Goal: Task Accomplishment & Management: Use online tool/utility

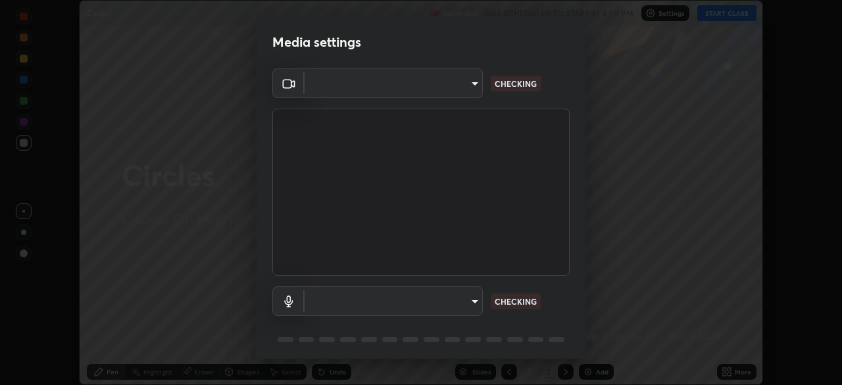
scroll to position [47, 0]
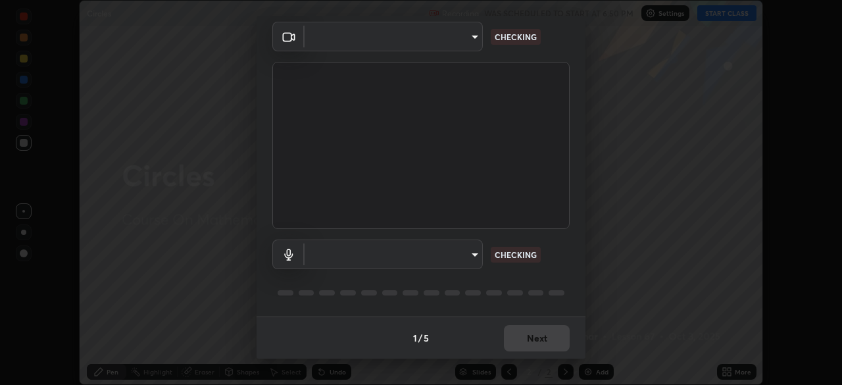
type input "5402053dac797fbd6203b9055fefd71c8703e877445e1219393e3e645ba4b0f2"
type input "default"
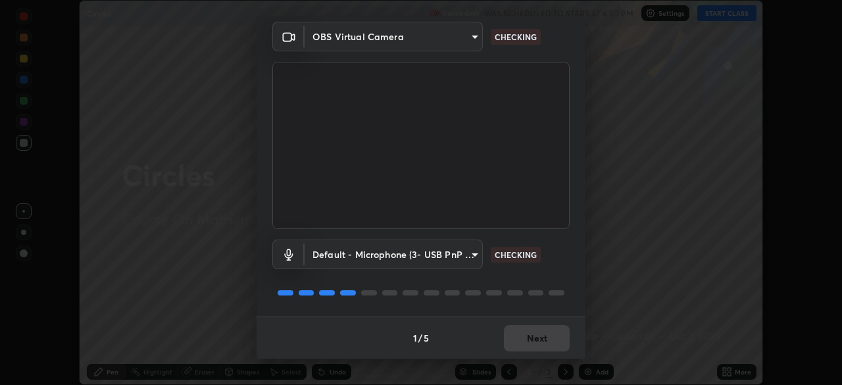
click at [528, 337] on div "1 / 5 Next" at bounding box center [421, 338] width 329 height 42
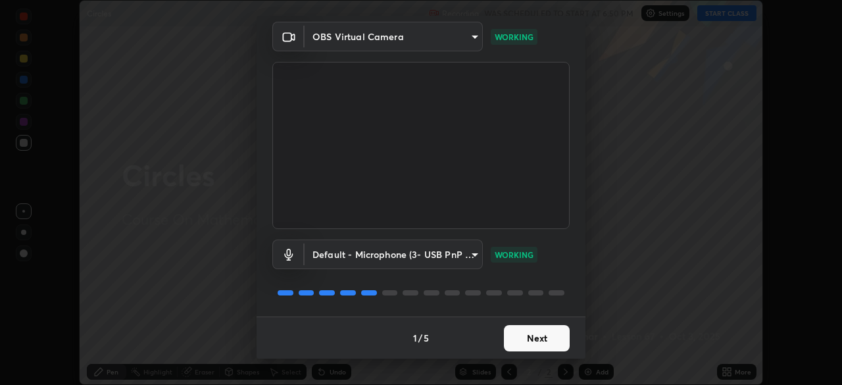
click at [528, 336] on button "Next" at bounding box center [537, 338] width 66 height 26
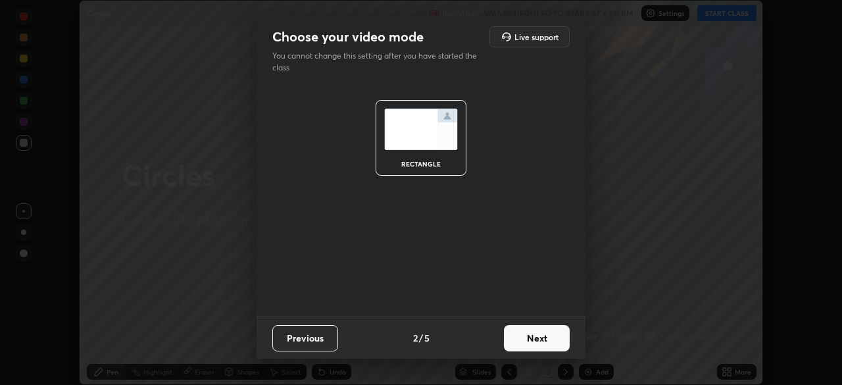
click at [528, 336] on button "Next" at bounding box center [537, 338] width 66 height 26
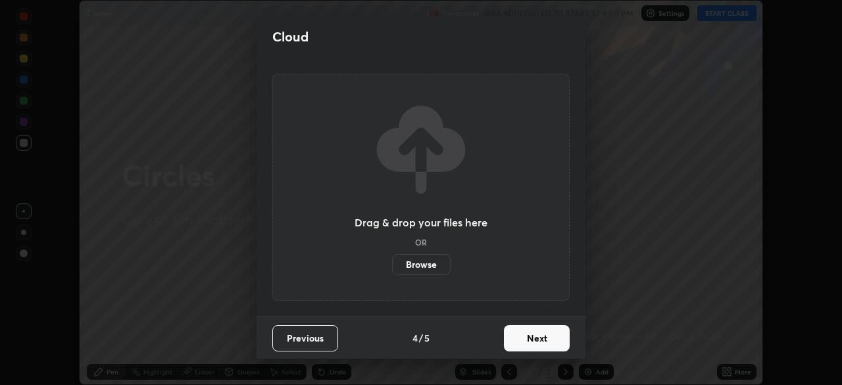
click at [531, 341] on button "Next" at bounding box center [537, 338] width 66 height 26
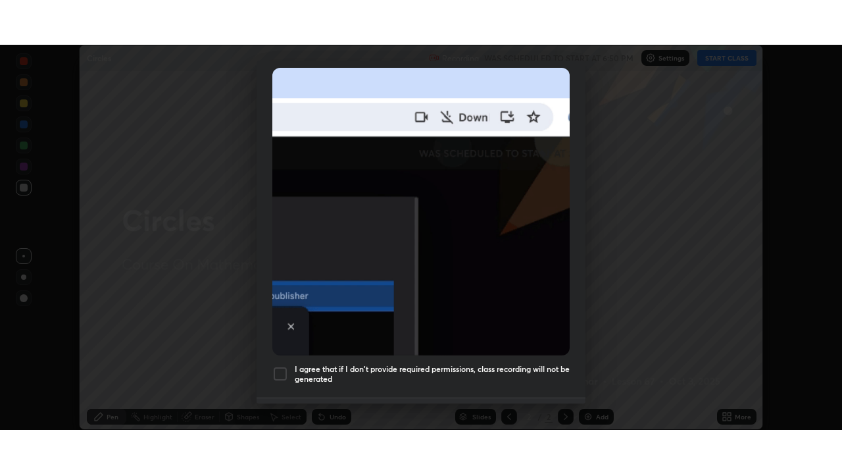
scroll to position [315, 0]
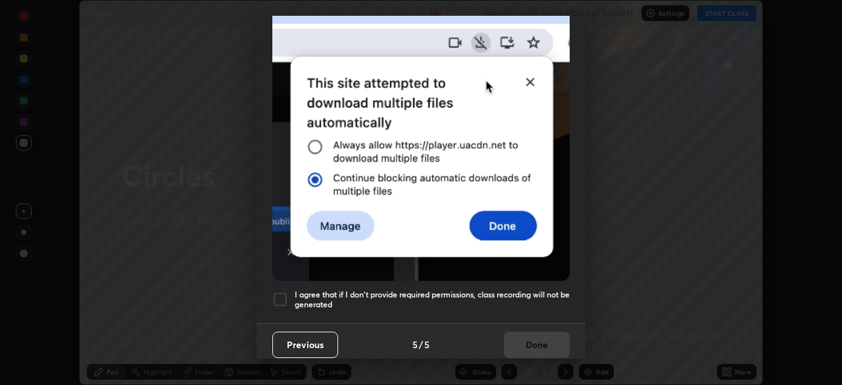
click at [284, 292] on div at bounding box center [280, 300] width 16 height 16
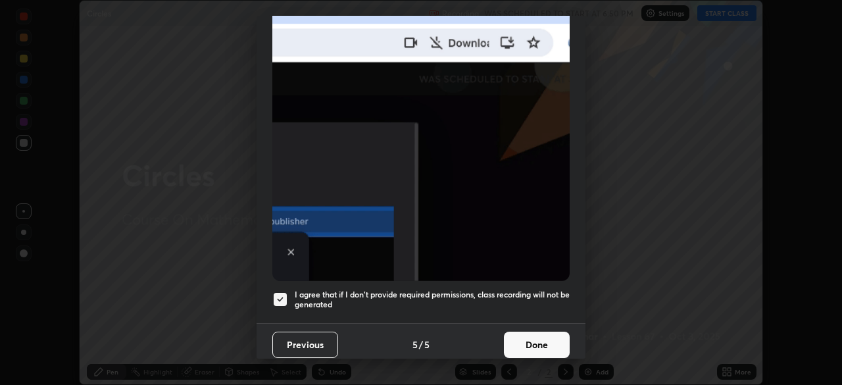
click at [526, 337] on button "Done" at bounding box center [537, 345] width 66 height 26
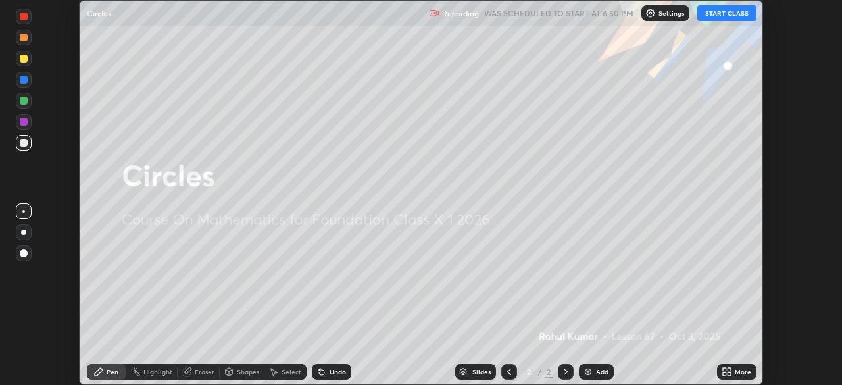
click at [727, 13] on button "START CLASS" at bounding box center [727, 13] width 59 height 16
click at [729, 369] on icon at bounding box center [729, 369] width 3 height 3
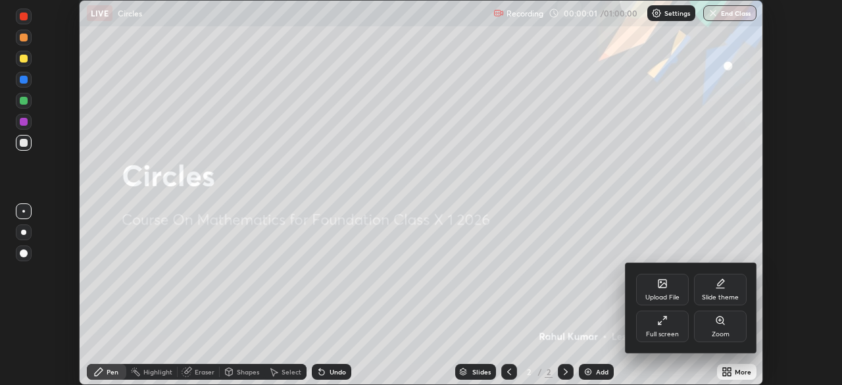
click at [665, 317] on icon at bounding box center [664, 318] width 3 height 3
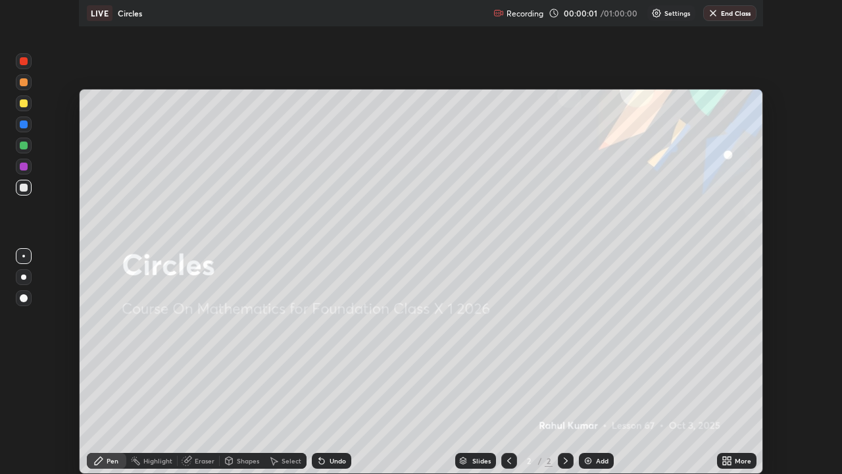
scroll to position [474, 842]
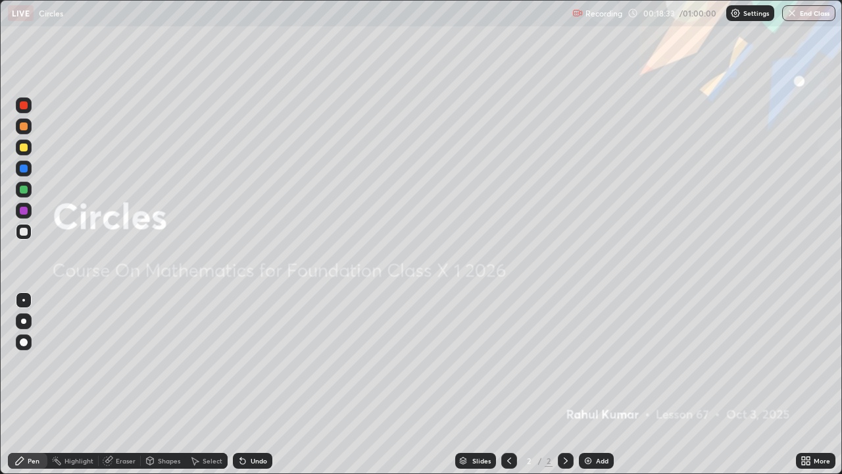
click at [589, 384] on img at bounding box center [588, 460] width 11 height 11
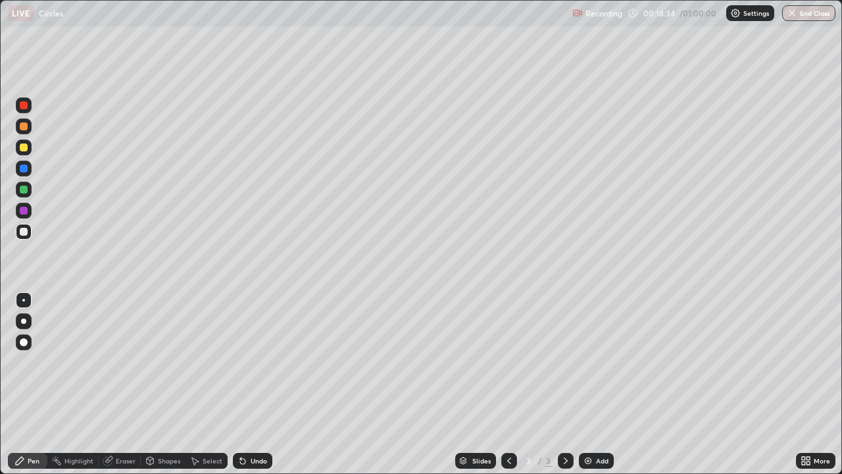
click at [24, 148] on div at bounding box center [24, 147] width 8 height 8
click at [165, 384] on div "Shapes" at bounding box center [169, 460] width 22 height 7
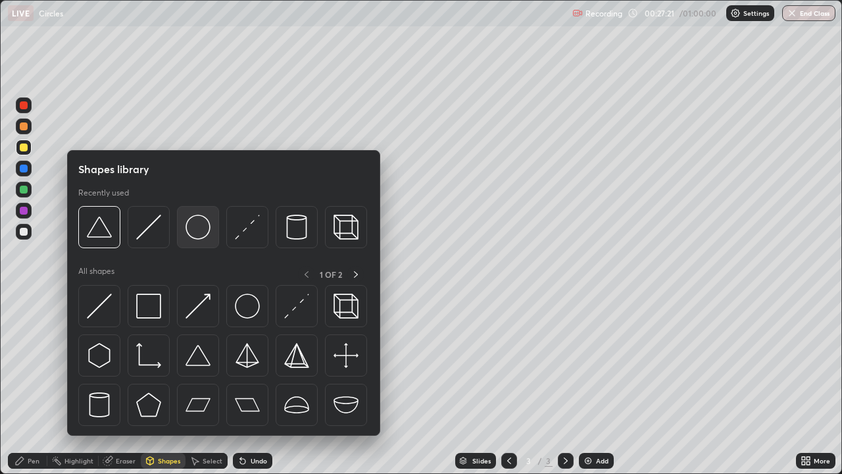
click at [200, 236] on img at bounding box center [198, 227] width 25 height 25
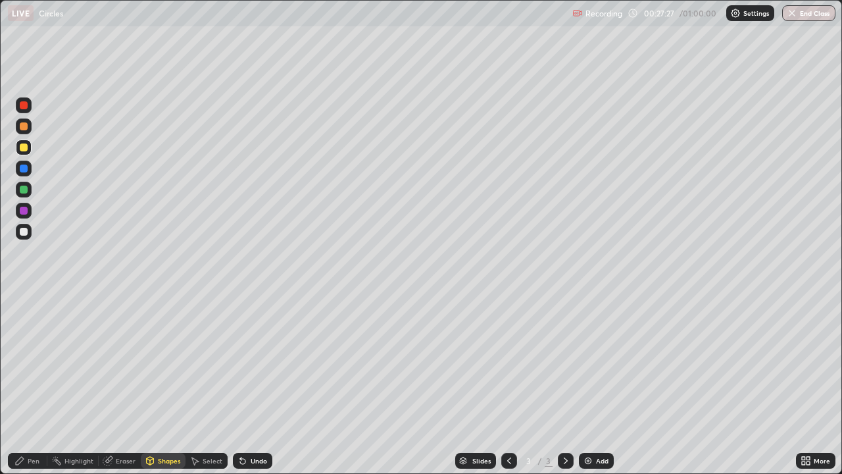
click at [163, 384] on div "Shapes" at bounding box center [169, 460] width 22 height 7
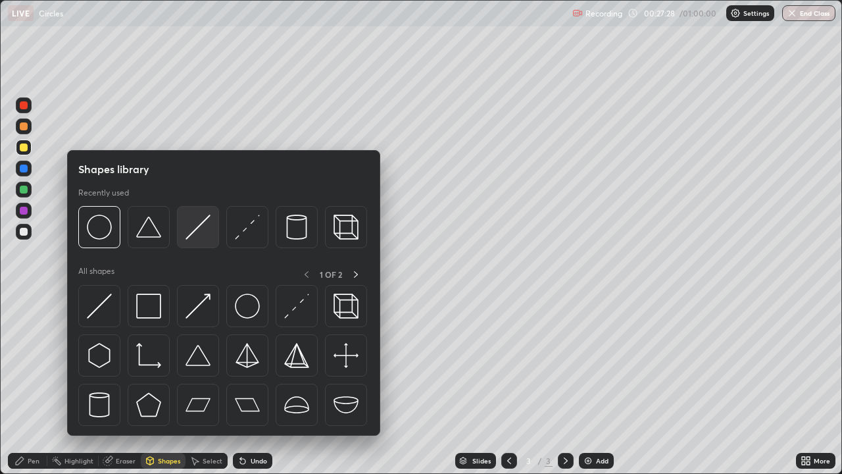
click at [196, 234] on img at bounding box center [198, 227] width 25 height 25
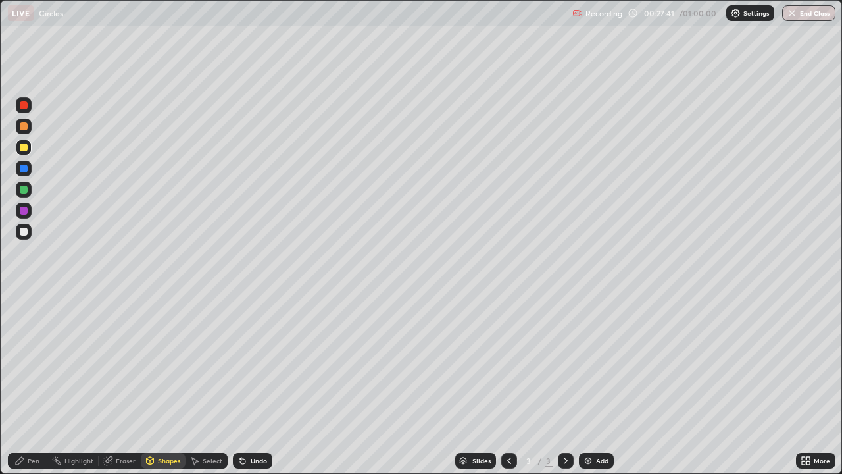
click at [28, 384] on div "Pen" at bounding box center [34, 460] width 12 height 7
click at [161, 384] on div "Shapes" at bounding box center [169, 460] width 22 height 7
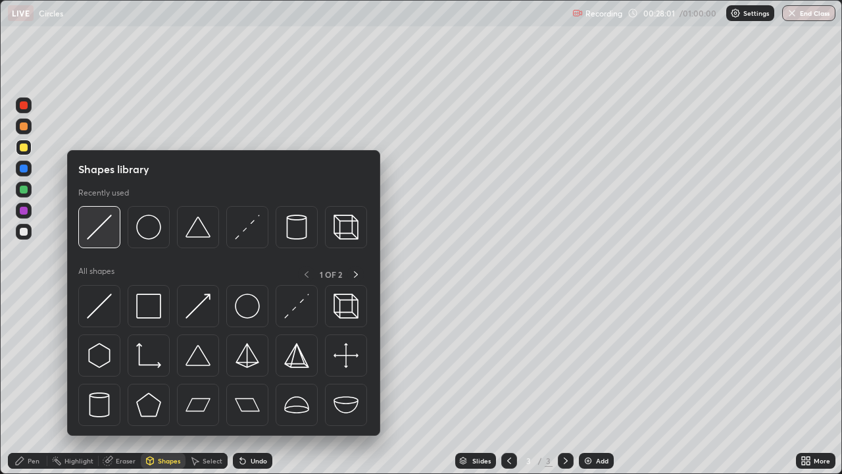
click at [105, 230] on img at bounding box center [99, 227] width 25 height 25
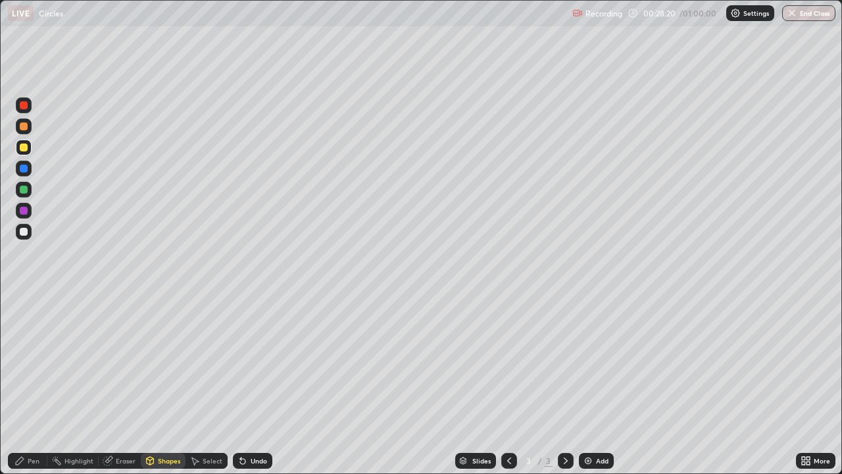
click at [251, 384] on div "Undo" at bounding box center [259, 460] width 16 height 7
click at [253, 384] on div "Undo" at bounding box center [259, 460] width 16 height 7
click at [34, 384] on div "Pen" at bounding box center [34, 460] width 12 height 7
click at [256, 384] on div "Undo" at bounding box center [259, 460] width 16 height 7
click at [172, 384] on div "Shapes" at bounding box center [169, 460] width 22 height 7
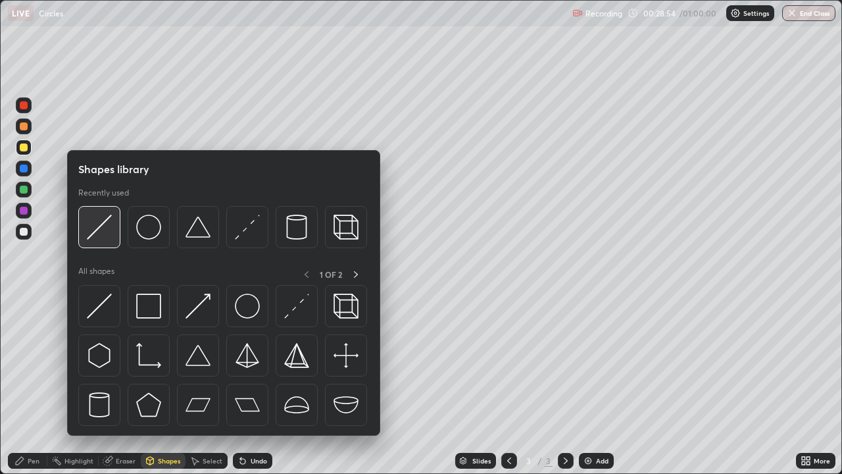
click at [113, 237] on div at bounding box center [99, 227] width 42 height 42
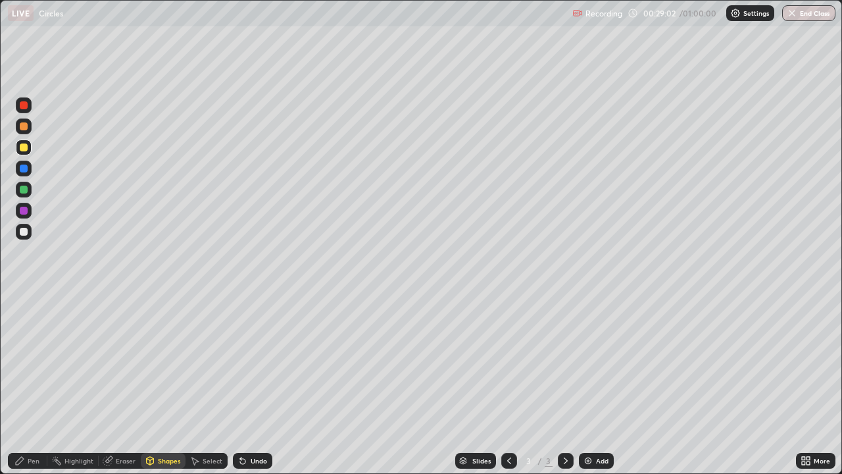
click at [32, 384] on div "Pen" at bounding box center [34, 460] width 12 height 7
click at [245, 384] on icon at bounding box center [243, 460] width 11 height 11
click at [253, 384] on div "Undo" at bounding box center [252, 461] width 39 height 16
click at [257, 384] on div "Undo" at bounding box center [252, 461] width 39 height 16
click at [259, 384] on div "Undo" at bounding box center [259, 460] width 16 height 7
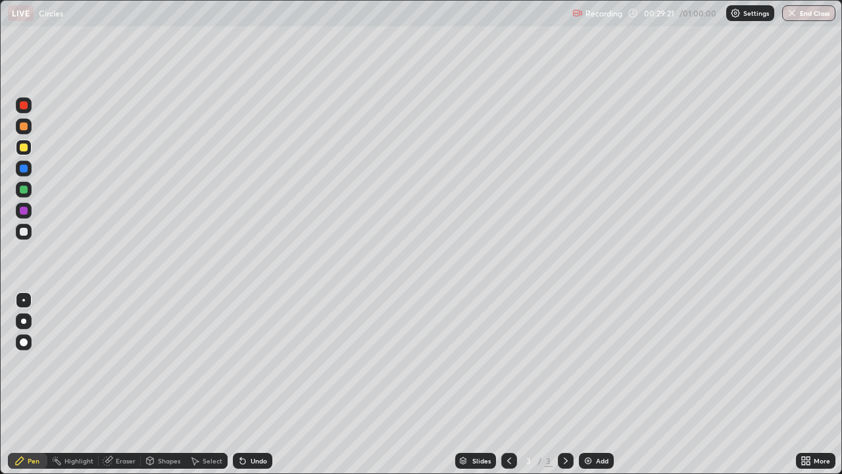
click at [265, 384] on div "Undo" at bounding box center [252, 461] width 39 height 16
click at [267, 384] on div "Undo" at bounding box center [252, 461] width 39 height 16
click at [269, 384] on div "Undo" at bounding box center [252, 461] width 39 height 16
click at [267, 384] on div "Undo" at bounding box center [252, 461] width 39 height 16
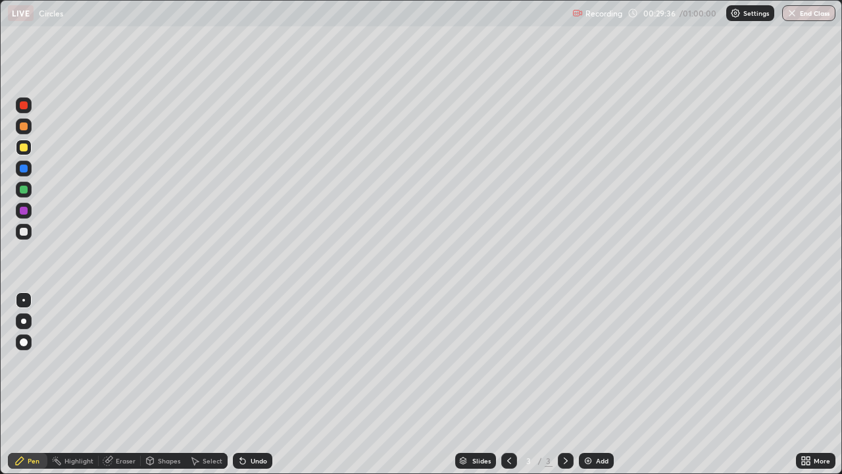
click at [26, 232] on div at bounding box center [24, 232] width 8 height 8
click at [253, 384] on div "Undo" at bounding box center [259, 460] width 16 height 7
click at [256, 384] on div "Undo" at bounding box center [259, 460] width 16 height 7
click at [256, 384] on div "Undo" at bounding box center [252, 461] width 39 height 16
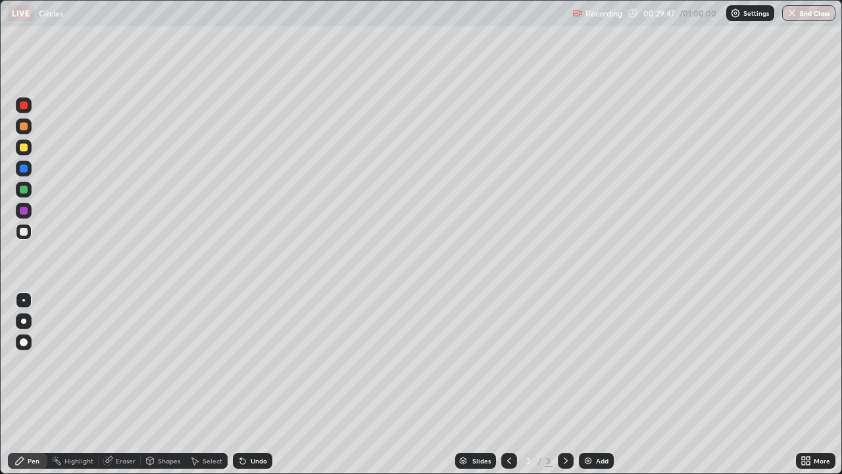
click at [258, 384] on div "Undo" at bounding box center [252, 461] width 39 height 16
click at [259, 384] on div "Undo" at bounding box center [252, 461] width 39 height 16
click at [256, 384] on div "Undo" at bounding box center [252, 461] width 39 height 16
click at [253, 384] on div "Undo" at bounding box center [252, 461] width 39 height 16
click at [247, 384] on div "Undo" at bounding box center [252, 461] width 39 height 16
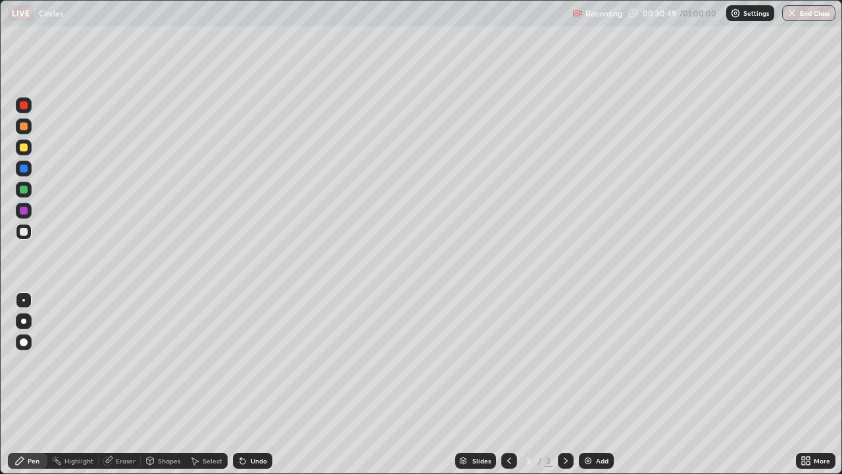
click at [24, 146] on div at bounding box center [24, 147] width 8 height 8
click at [25, 234] on div at bounding box center [24, 232] width 8 height 8
click at [24, 148] on div at bounding box center [24, 147] width 8 height 8
click at [26, 234] on div at bounding box center [24, 232] width 8 height 8
click at [163, 384] on div "Shapes" at bounding box center [169, 460] width 22 height 7
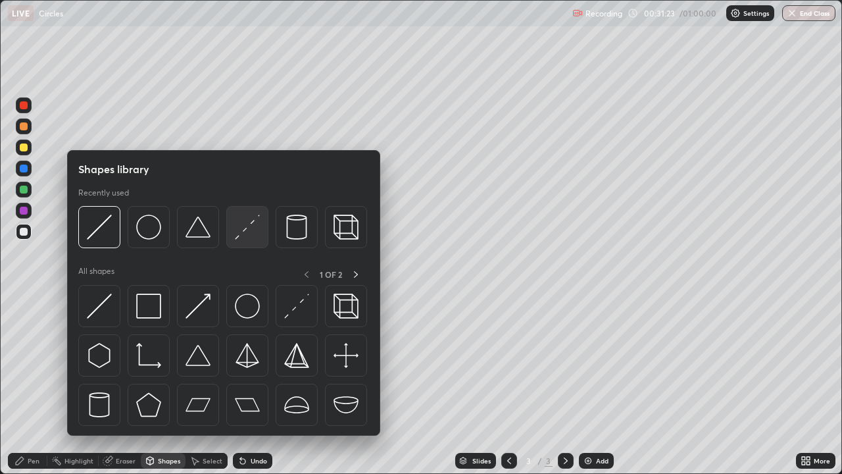
click at [244, 238] on img at bounding box center [247, 227] width 25 height 25
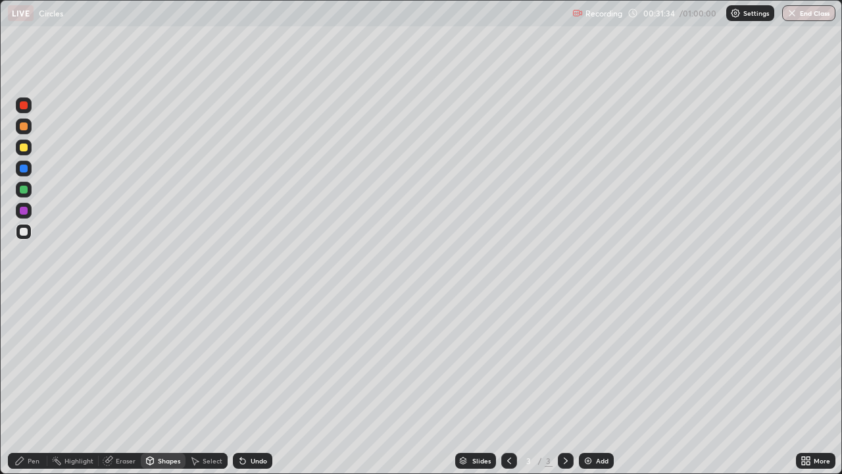
click at [32, 384] on div "Pen" at bounding box center [27, 461] width 39 height 16
click at [24, 147] on div at bounding box center [24, 147] width 8 height 8
click at [21, 232] on div at bounding box center [24, 232] width 8 height 8
click at [251, 384] on div "Undo" at bounding box center [259, 460] width 16 height 7
click at [253, 384] on div "Undo" at bounding box center [259, 460] width 16 height 7
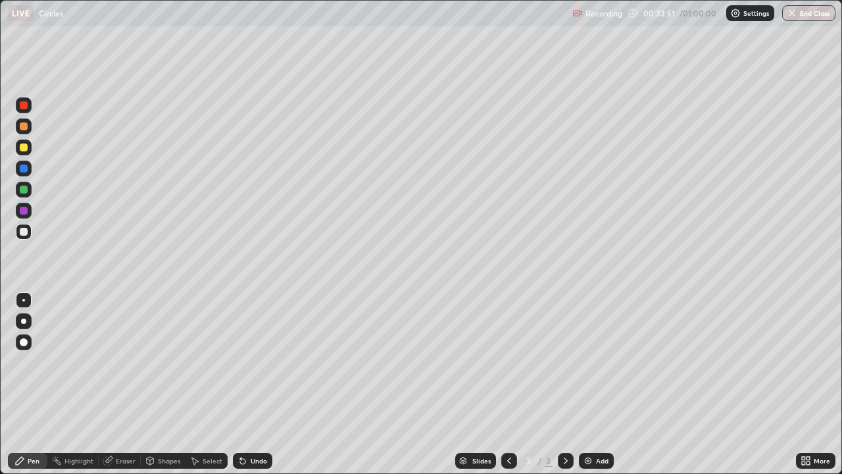
click at [269, 384] on div "Undo" at bounding box center [250, 461] width 45 height 26
click at [254, 384] on div "Undo" at bounding box center [259, 460] width 16 height 7
click at [255, 384] on div "Undo" at bounding box center [259, 460] width 16 height 7
click at [263, 384] on div "Undo" at bounding box center [252, 461] width 39 height 16
click at [255, 384] on div "Undo" at bounding box center [252, 461] width 39 height 16
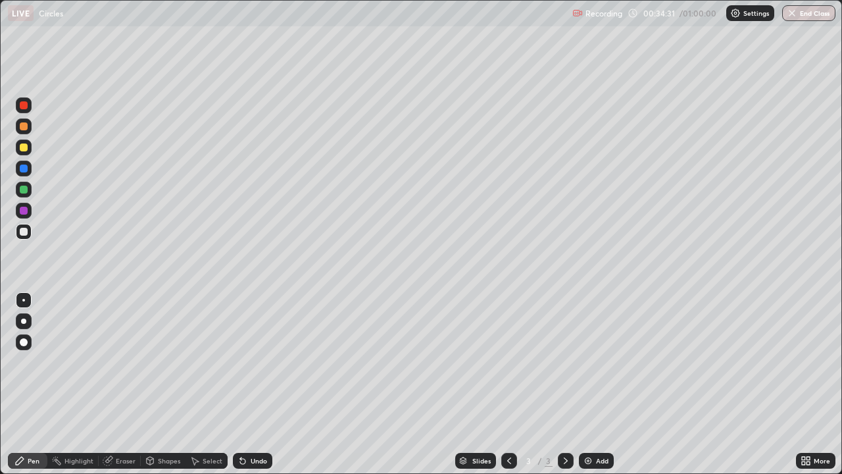
click at [257, 384] on div "Undo" at bounding box center [259, 460] width 16 height 7
click at [261, 384] on div "Undo" at bounding box center [252, 461] width 39 height 16
click at [267, 384] on div "Undo" at bounding box center [252, 461] width 39 height 16
click at [248, 384] on div "Undo" at bounding box center [252, 461] width 39 height 16
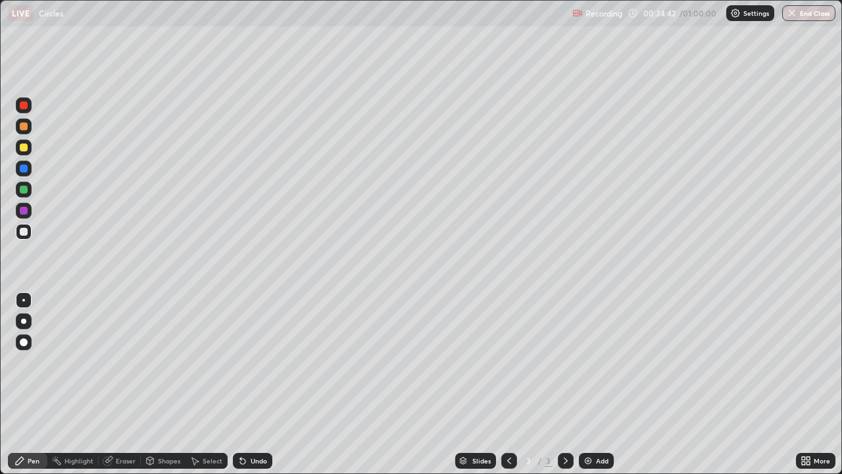
click at [243, 384] on icon at bounding box center [243, 460] width 11 height 11
click at [240, 384] on icon at bounding box center [242, 461] width 5 height 5
click at [255, 384] on div "Undo" at bounding box center [259, 460] width 16 height 7
click at [249, 384] on div "Undo" at bounding box center [252, 461] width 39 height 16
click at [257, 384] on div "Undo" at bounding box center [259, 460] width 16 height 7
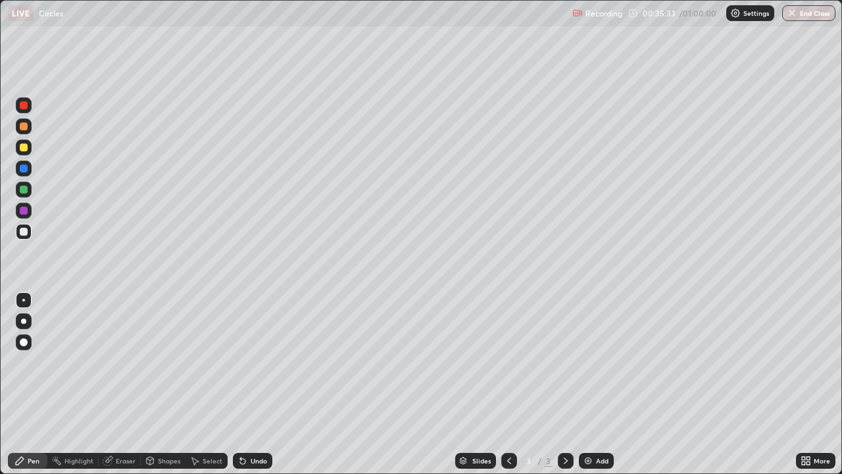
click at [257, 384] on div "Undo" at bounding box center [252, 461] width 39 height 16
click at [257, 384] on div "Undo" at bounding box center [259, 460] width 16 height 7
click at [205, 384] on div "Select" at bounding box center [213, 460] width 20 height 7
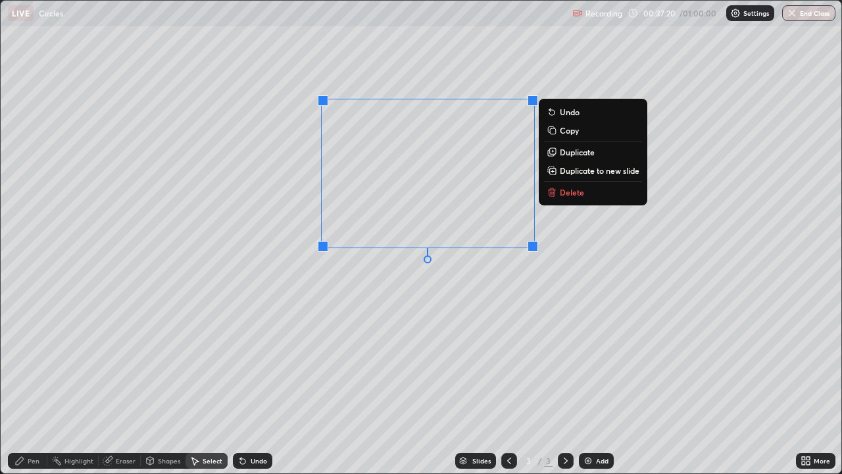
click at [565, 195] on p "Delete" at bounding box center [572, 192] width 24 height 11
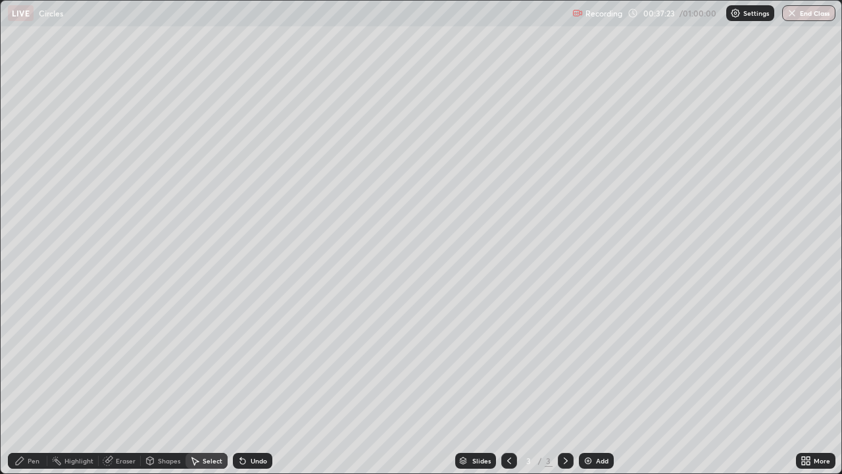
click at [251, 384] on div "Undo" at bounding box center [259, 460] width 16 height 7
click at [252, 384] on div "Undo" at bounding box center [252, 461] width 39 height 16
click at [253, 384] on div "Undo" at bounding box center [259, 460] width 16 height 7
click at [255, 384] on div "Undo" at bounding box center [259, 460] width 16 height 7
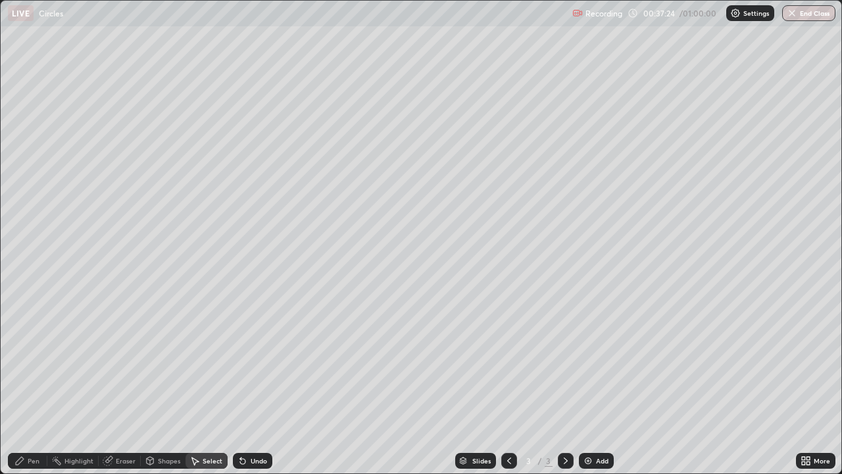
click at [254, 384] on div "Undo" at bounding box center [259, 460] width 16 height 7
click at [253, 384] on div "Undo" at bounding box center [259, 460] width 16 height 7
click at [254, 384] on div "Undo" at bounding box center [259, 460] width 16 height 7
click at [253, 384] on div "Undo" at bounding box center [259, 460] width 16 height 7
click at [255, 384] on div "Undo" at bounding box center [259, 460] width 16 height 7
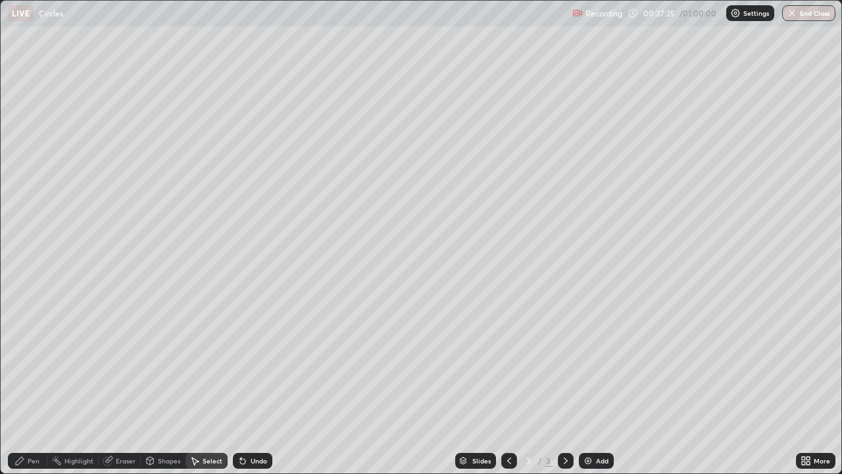
click at [255, 384] on div "Undo" at bounding box center [259, 460] width 16 height 7
click at [257, 384] on div "Undo" at bounding box center [259, 460] width 16 height 7
click at [259, 384] on div "Undo" at bounding box center [259, 460] width 16 height 7
click at [260, 384] on div "Undo" at bounding box center [252, 461] width 39 height 16
click at [261, 384] on div "Undo" at bounding box center [252, 461] width 39 height 16
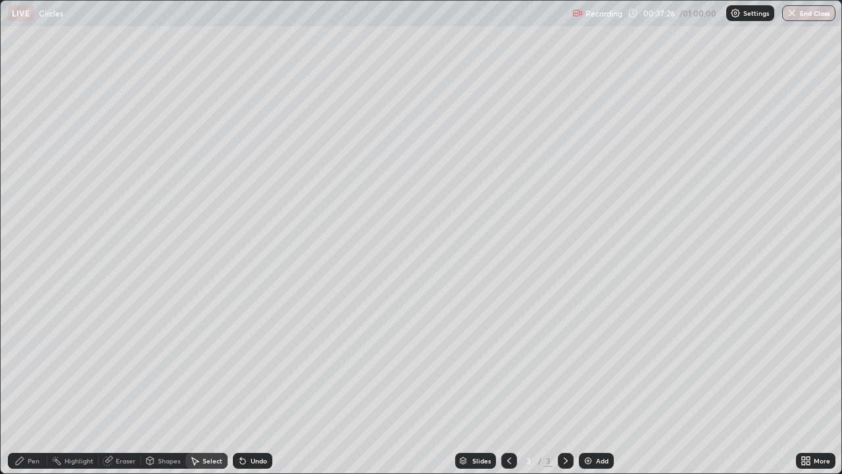
click at [261, 384] on div "Undo" at bounding box center [252, 461] width 39 height 16
click at [262, 384] on div "Undo" at bounding box center [252, 461] width 39 height 16
click at [261, 384] on div "Undo" at bounding box center [252, 461] width 39 height 16
click at [259, 384] on div "Undo" at bounding box center [259, 460] width 16 height 7
click at [258, 384] on div "Undo" at bounding box center [259, 460] width 16 height 7
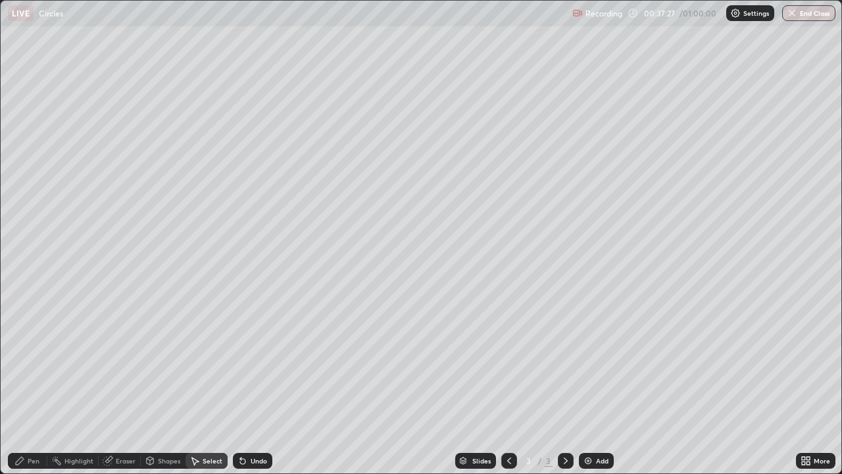
click at [259, 384] on div "Undo" at bounding box center [252, 461] width 39 height 16
click at [257, 384] on div "Undo" at bounding box center [259, 460] width 16 height 7
click at [258, 384] on div "Undo" at bounding box center [259, 460] width 16 height 7
click at [259, 384] on div "Undo" at bounding box center [252, 461] width 39 height 16
click at [257, 384] on div "Undo" at bounding box center [252, 461] width 39 height 16
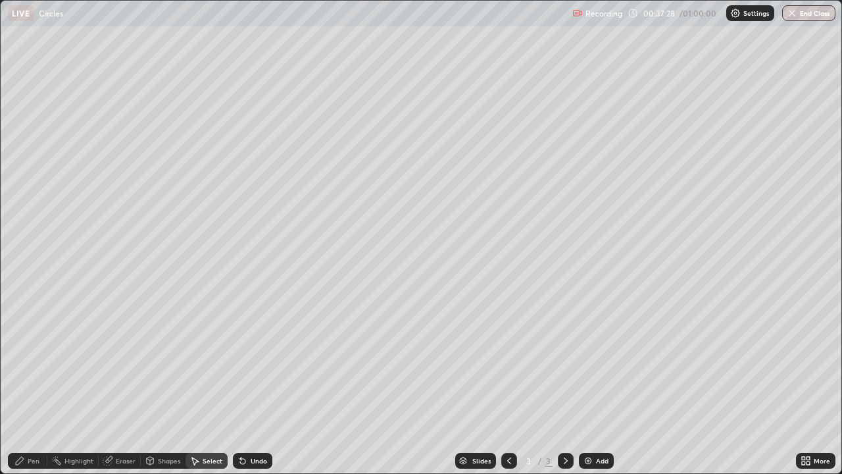
click at [257, 384] on div "Undo" at bounding box center [252, 461] width 39 height 16
click at [256, 384] on div "Undo" at bounding box center [252, 461] width 39 height 16
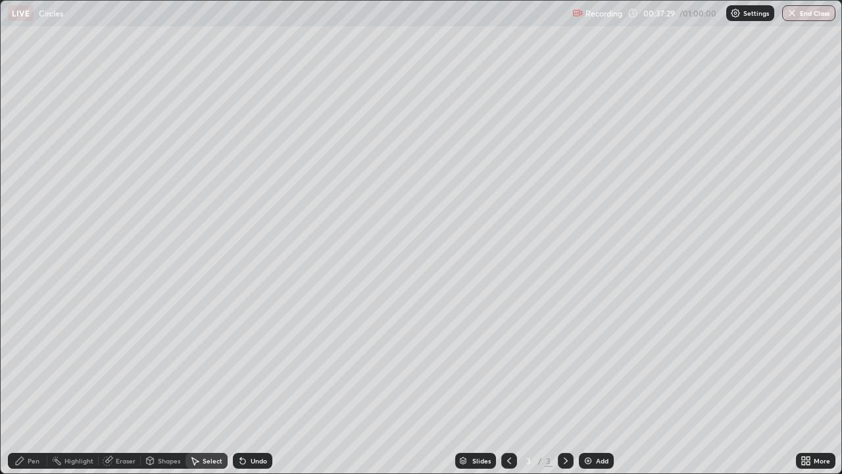
click at [256, 384] on div "Undo" at bounding box center [252, 461] width 39 height 16
click at [255, 384] on div "Undo" at bounding box center [252, 461] width 39 height 16
click at [256, 384] on div "Undo" at bounding box center [252, 461] width 39 height 16
click at [257, 384] on div "Undo" at bounding box center [252, 461] width 39 height 16
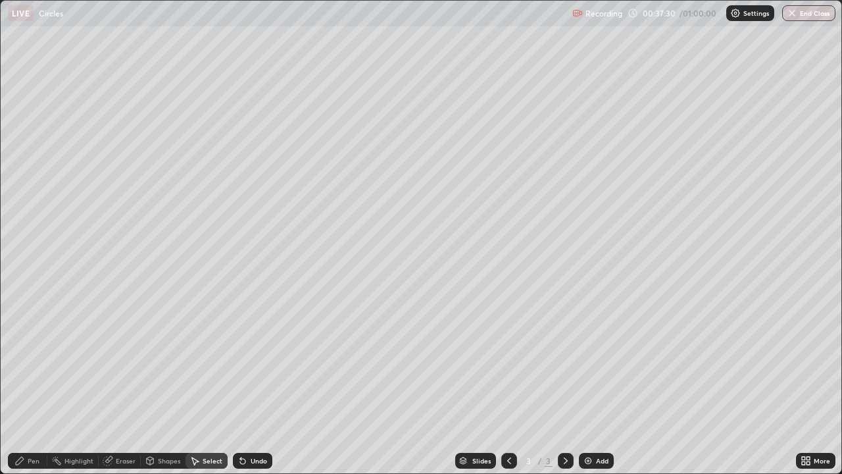
click at [257, 384] on div "Undo" at bounding box center [252, 461] width 39 height 16
click at [258, 384] on div "Undo" at bounding box center [252, 461] width 39 height 16
click at [257, 384] on div "Undo" at bounding box center [252, 461] width 39 height 16
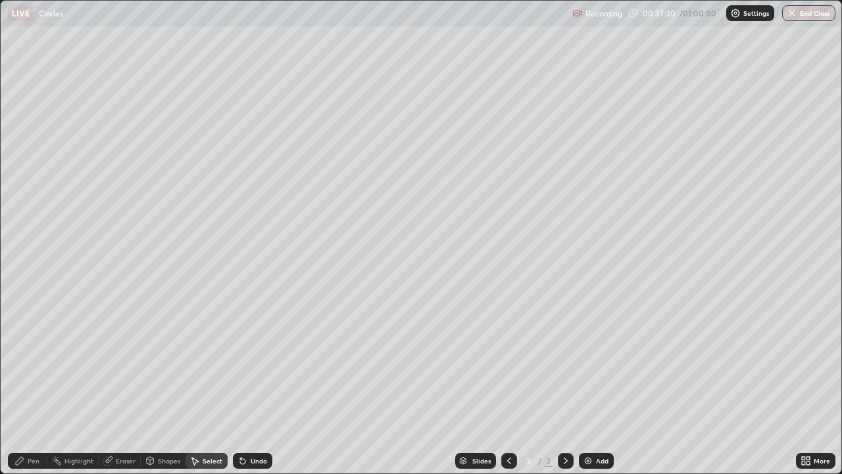
click at [256, 384] on div "Undo" at bounding box center [252, 461] width 39 height 16
click at [255, 384] on div "Undo" at bounding box center [252, 461] width 39 height 16
click at [254, 384] on div "Undo" at bounding box center [252, 461] width 39 height 16
click at [253, 384] on div "Undo" at bounding box center [259, 460] width 16 height 7
click at [252, 384] on div "Undo" at bounding box center [259, 460] width 16 height 7
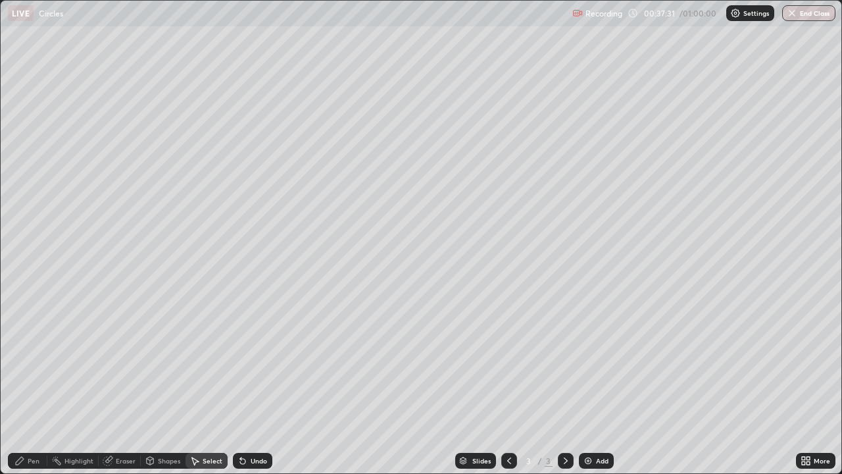
click at [253, 384] on div "Undo" at bounding box center [252, 461] width 39 height 16
click at [254, 384] on div "Undo" at bounding box center [252, 461] width 39 height 16
click at [253, 384] on div "Undo" at bounding box center [252, 461] width 39 height 16
click at [251, 384] on div "Undo" at bounding box center [252, 461] width 39 height 16
click at [247, 384] on div "Undo" at bounding box center [252, 461] width 39 height 16
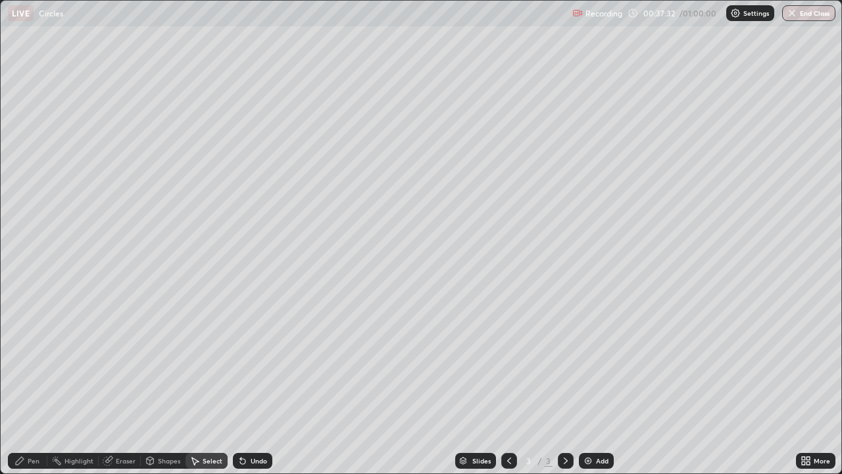
click at [248, 384] on div "Undo" at bounding box center [252, 461] width 39 height 16
click at [246, 384] on div "Undo" at bounding box center [252, 461] width 39 height 16
click at [241, 384] on icon at bounding box center [242, 461] width 5 height 5
click at [249, 384] on div "Undo" at bounding box center [252, 461] width 39 height 16
click at [245, 384] on div "Undo" at bounding box center [252, 461] width 39 height 16
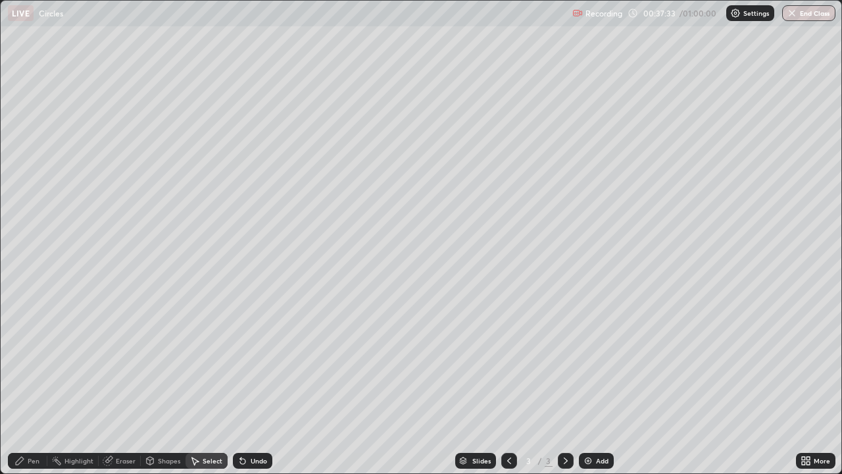
click at [245, 384] on div "Undo" at bounding box center [252, 461] width 39 height 16
click at [243, 384] on div "Undo" at bounding box center [252, 461] width 39 height 16
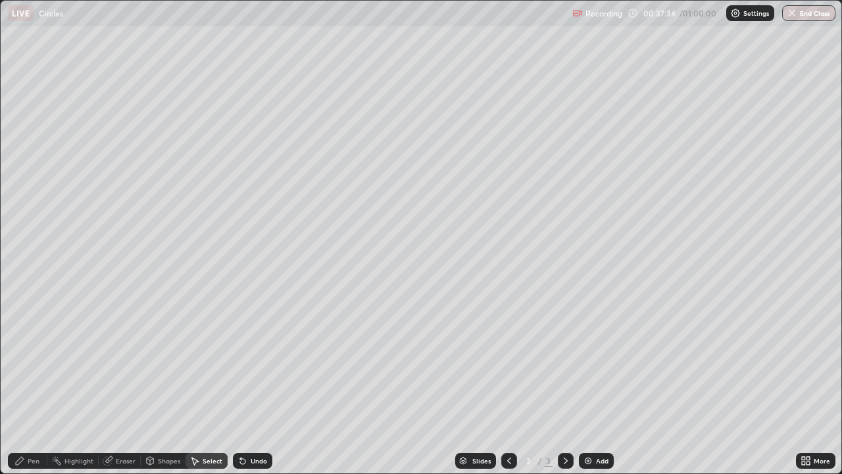
click at [242, 384] on div "Undo" at bounding box center [252, 461] width 39 height 16
click at [244, 384] on div "Undo" at bounding box center [252, 461] width 39 height 16
click at [243, 384] on div "Undo" at bounding box center [252, 461] width 39 height 16
click at [242, 384] on div "Undo" at bounding box center [252, 461] width 39 height 16
click at [240, 384] on div "Undo" at bounding box center [252, 461] width 39 height 16
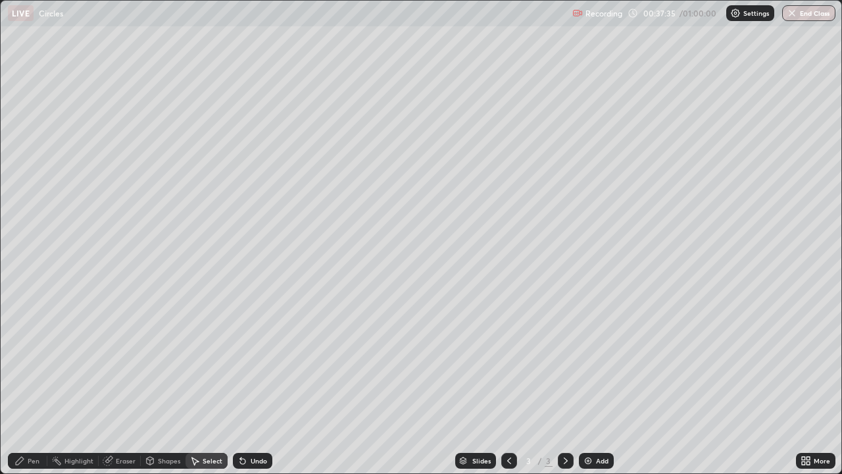
click at [240, 384] on div "Undo" at bounding box center [252, 461] width 39 height 16
click at [240, 384] on icon at bounding box center [243, 460] width 11 height 11
click at [240, 384] on div "Undo" at bounding box center [252, 461] width 39 height 16
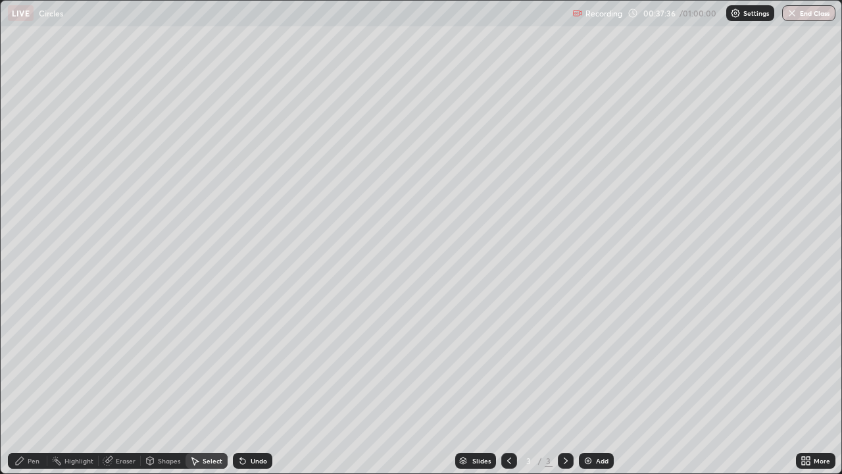
click at [239, 384] on div "Undo" at bounding box center [252, 461] width 39 height 16
click at [240, 384] on div "Undo" at bounding box center [252, 461] width 39 height 16
click at [241, 384] on div "Undo" at bounding box center [252, 461] width 39 height 16
click at [240, 384] on div "Undo" at bounding box center [252, 461] width 39 height 16
click at [241, 384] on div "Undo" at bounding box center [252, 461] width 39 height 16
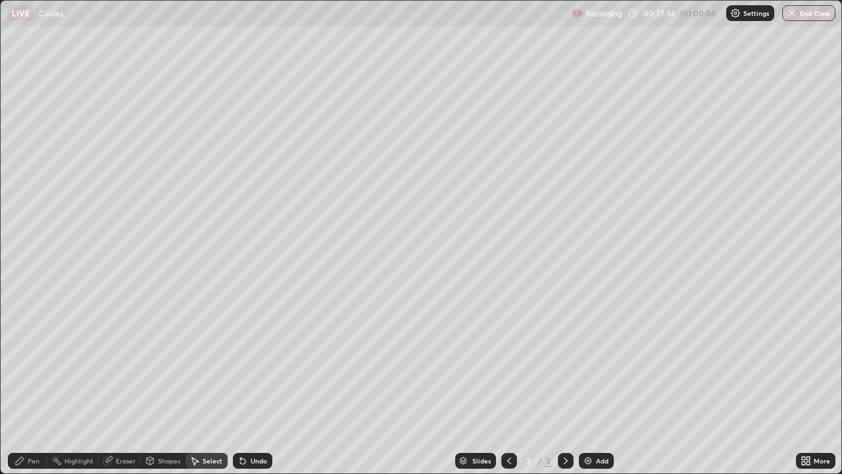
click at [240, 384] on div "Undo" at bounding box center [252, 461] width 39 height 16
click at [242, 384] on div "Undo" at bounding box center [252, 461] width 39 height 16
click at [240, 384] on div "Undo" at bounding box center [252, 461] width 39 height 16
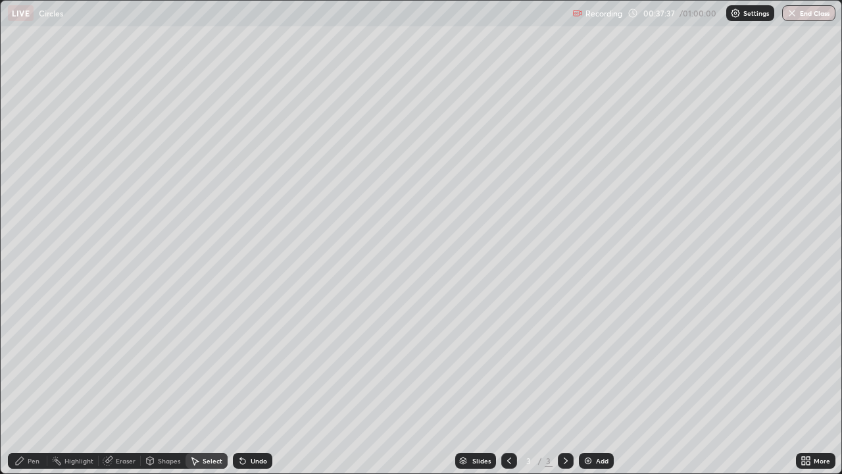
click at [242, 384] on div "Undo" at bounding box center [252, 461] width 39 height 16
click at [239, 384] on div "Undo" at bounding box center [252, 461] width 39 height 16
click at [240, 384] on div "Undo" at bounding box center [252, 461] width 39 height 16
click at [238, 384] on div "Undo" at bounding box center [252, 461] width 39 height 16
click at [239, 384] on div "Undo" at bounding box center [252, 461] width 39 height 16
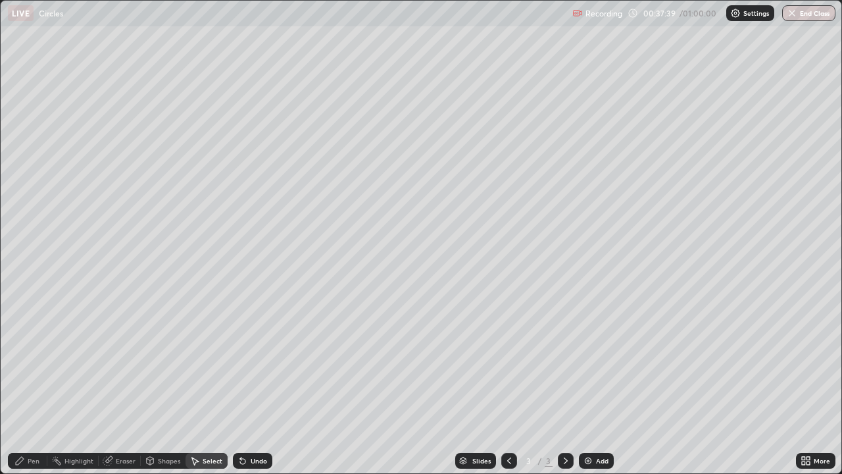
click at [239, 384] on div "Undo" at bounding box center [252, 461] width 39 height 16
click at [240, 384] on div "Undo" at bounding box center [252, 461] width 39 height 16
click at [238, 384] on div "Undo" at bounding box center [252, 461] width 39 height 16
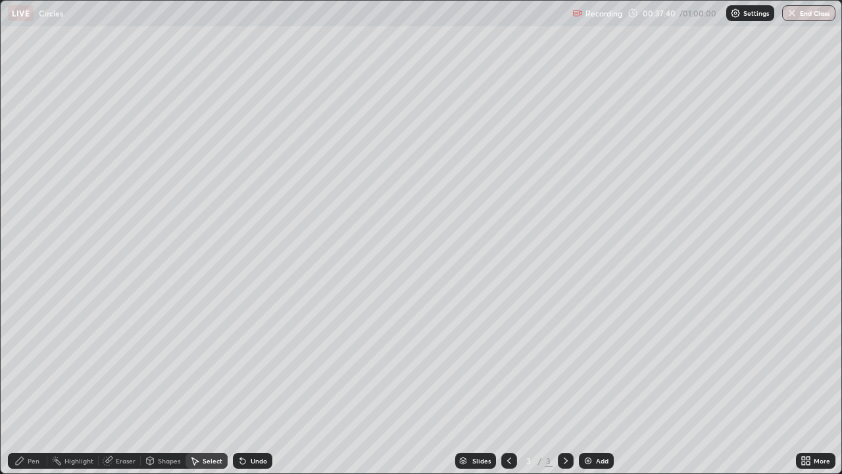
click at [238, 384] on div "Undo" at bounding box center [252, 461] width 39 height 16
click at [237, 384] on div "Undo" at bounding box center [252, 461] width 39 height 16
click at [239, 384] on div "Undo" at bounding box center [252, 461] width 39 height 16
click at [237, 384] on div "Undo" at bounding box center [252, 461] width 39 height 16
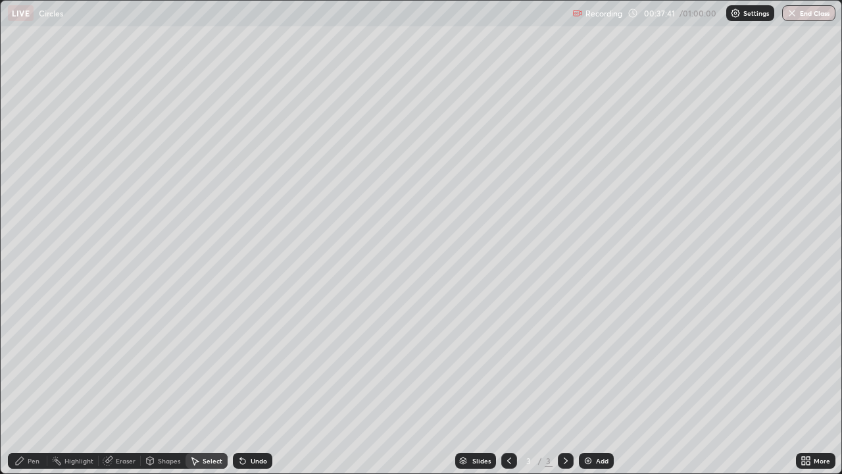
click at [238, 384] on div "Undo" at bounding box center [252, 461] width 39 height 16
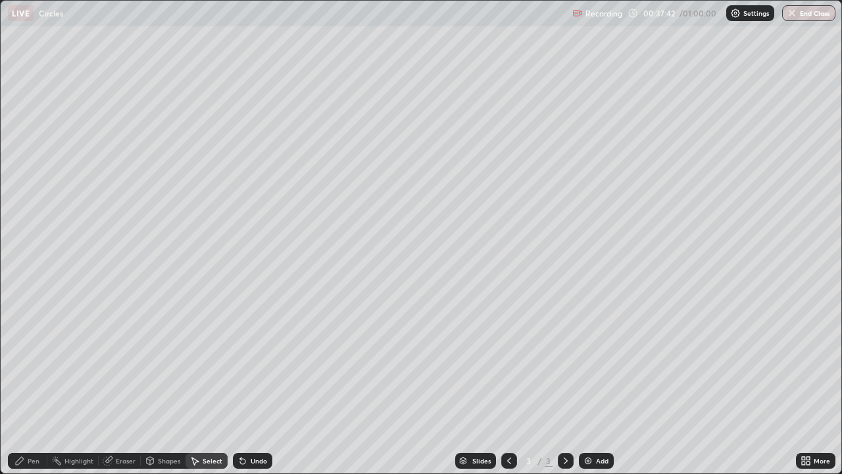
click at [238, 384] on div "Undo" at bounding box center [252, 461] width 39 height 16
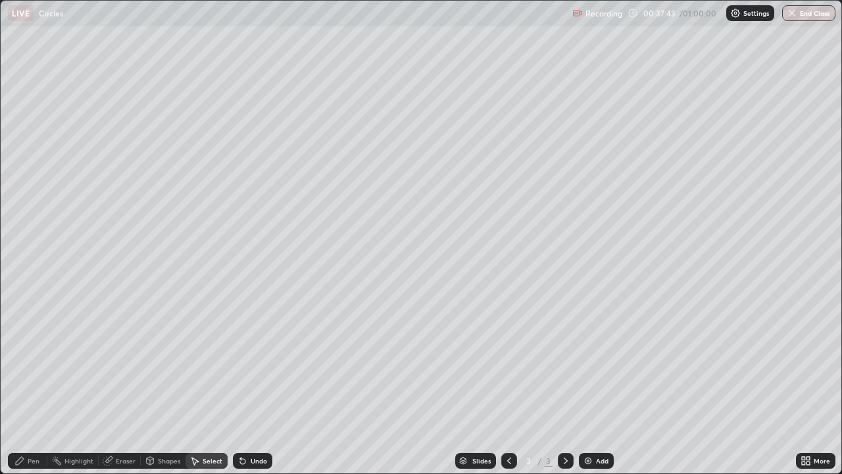
click at [239, 384] on div "Undo" at bounding box center [252, 461] width 39 height 16
click at [237, 384] on div "Undo" at bounding box center [252, 461] width 39 height 16
click at [238, 384] on div "Undo" at bounding box center [252, 461] width 39 height 16
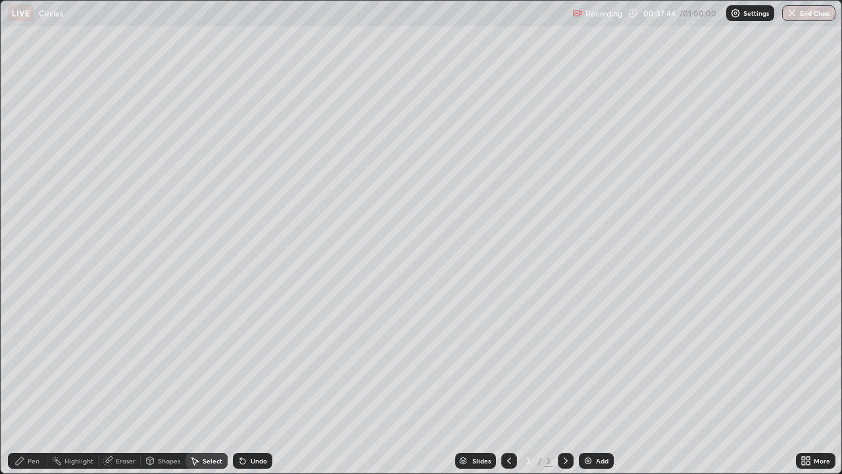
click at [238, 384] on div "Undo" at bounding box center [252, 461] width 39 height 16
click at [237, 384] on div "Undo" at bounding box center [252, 461] width 39 height 16
click at [238, 384] on div "Undo" at bounding box center [252, 461] width 39 height 16
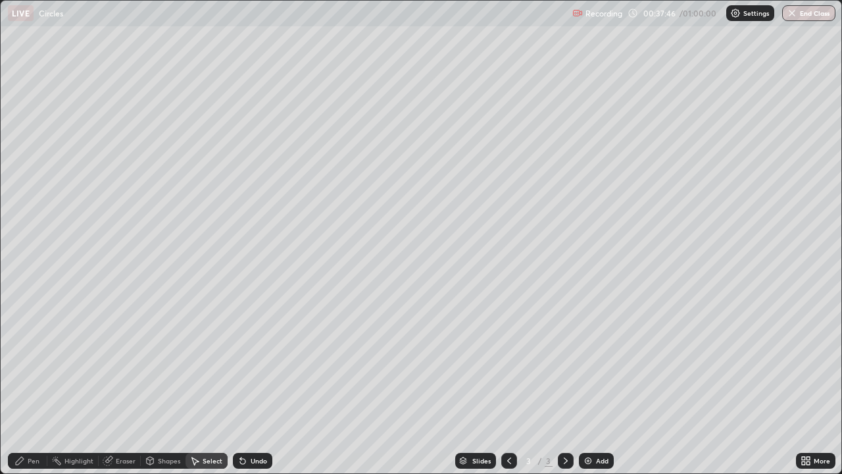
click at [237, 384] on div "Undo" at bounding box center [252, 461] width 39 height 16
click at [346, 113] on div "0 ° Undo Copy Duplicate Duplicate to new slide Delete" at bounding box center [421, 237] width 841 height 473
click at [24, 384] on icon at bounding box center [19, 460] width 11 height 11
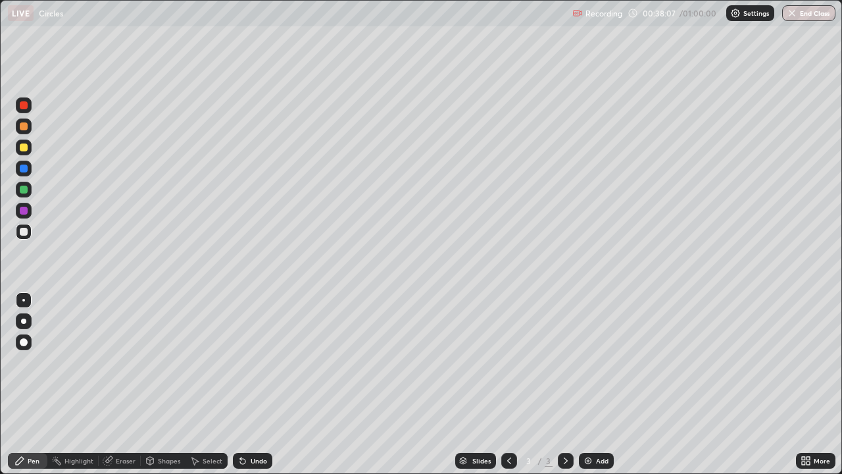
click at [258, 384] on div "Undo" at bounding box center [259, 460] width 16 height 7
click at [242, 384] on icon at bounding box center [242, 461] width 5 height 5
click at [247, 384] on div "Undo" at bounding box center [252, 461] width 39 height 16
click at [590, 384] on img at bounding box center [588, 460] width 11 height 11
click at [24, 147] on div at bounding box center [24, 147] width 8 height 8
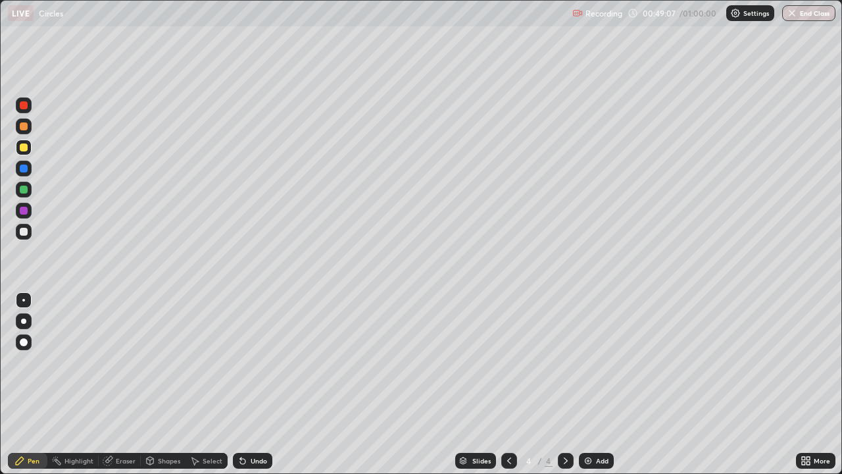
click at [256, 384] on div "Undo" at bounding box center [252, 461] width 39 height 16
click at [255, 384] on div "Undo" at bounding box center [259, 460] width 16 height 7
click at [258, 384] on div "Undo" at bounding box center [259, 460] width 16 height 7
click at [167, 384] on div "Shapes" at bounding box center [169, 460] width 22 height 7
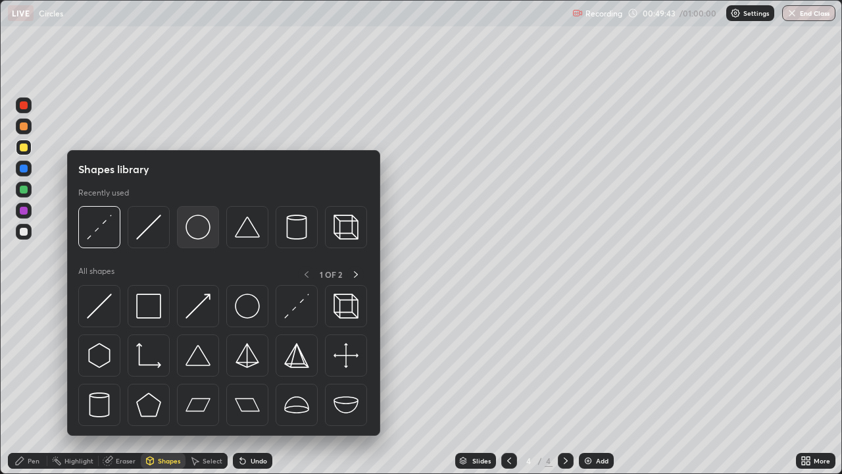
click at [198, 228] on img at bounding box center [198, 227] width 25 height 25
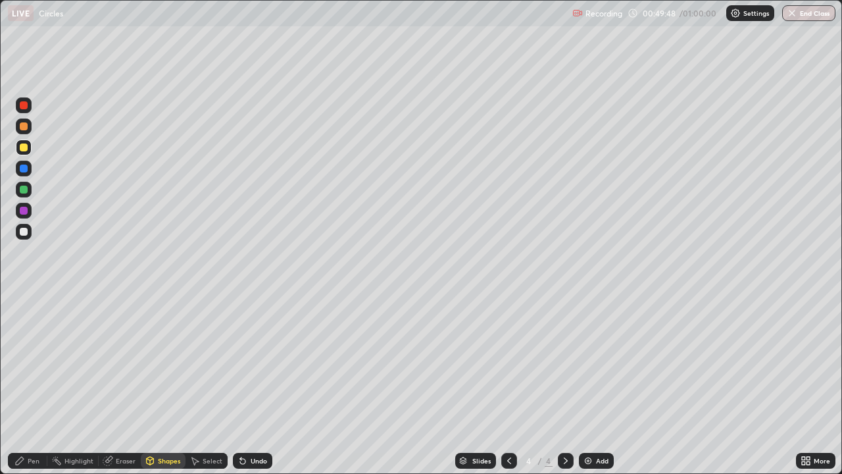
click at [165, 384] on div "Shapes" at bounding box center [169, 460] width 22 height 7
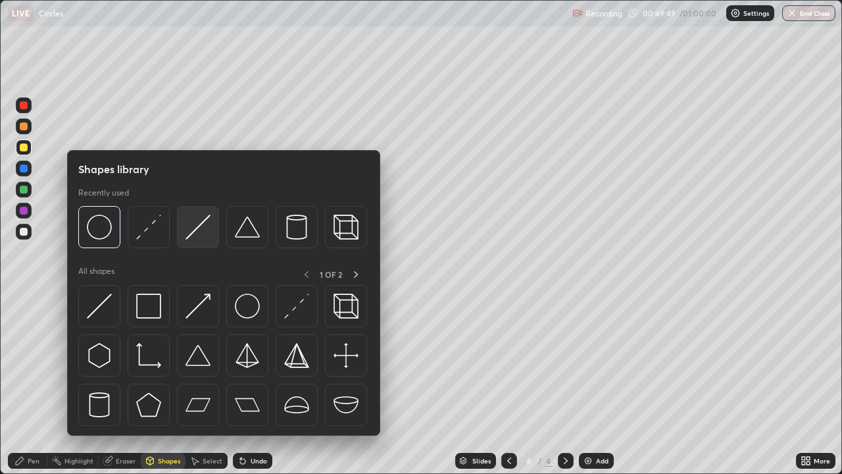
click at [200, 243] on div at bounding box center [198, 227] width 42 height 42
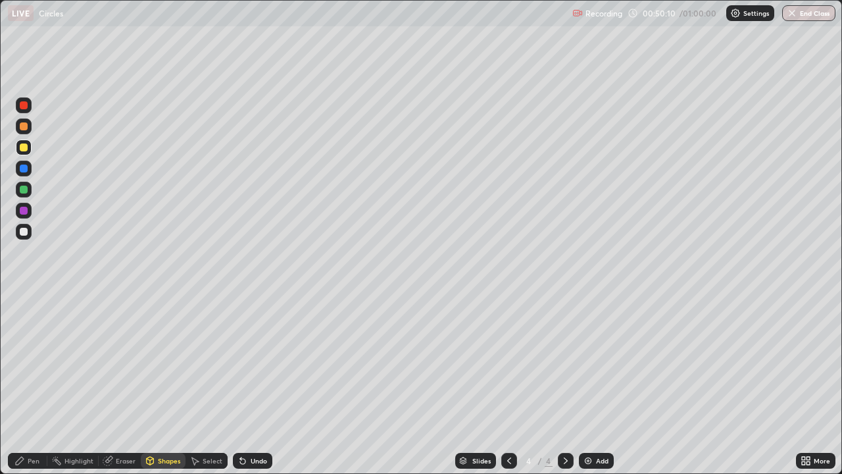
click at [28, 384] on div "Pen" at bounding box center [34, 460] width 12 height 7
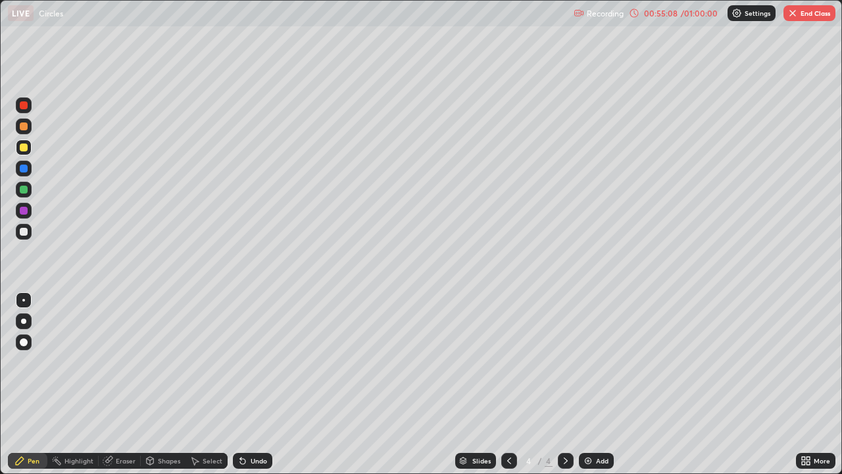
click at [23, 232] on div at bounding box center [24, 232] width 8 height 8
click at [123, 384] on div "Eraser" at bounding box center [126, 460] width 20 height 7
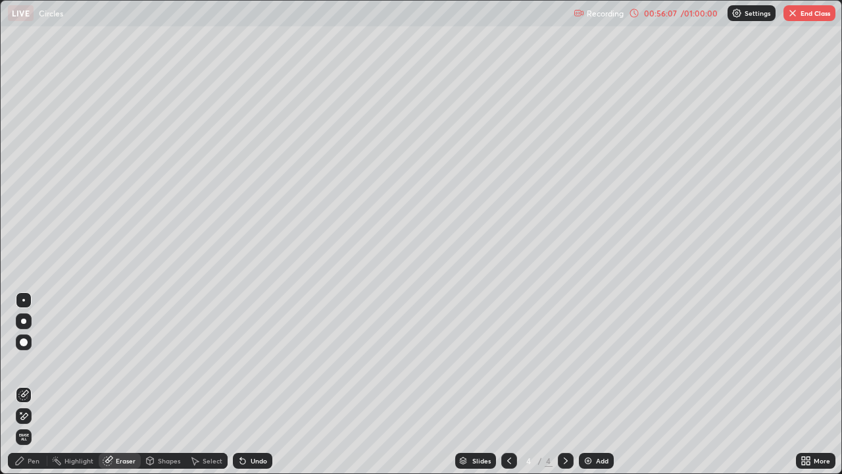
click at [35, 384] on div "Pen" at bounding box center [34, 460] width 12 height 7
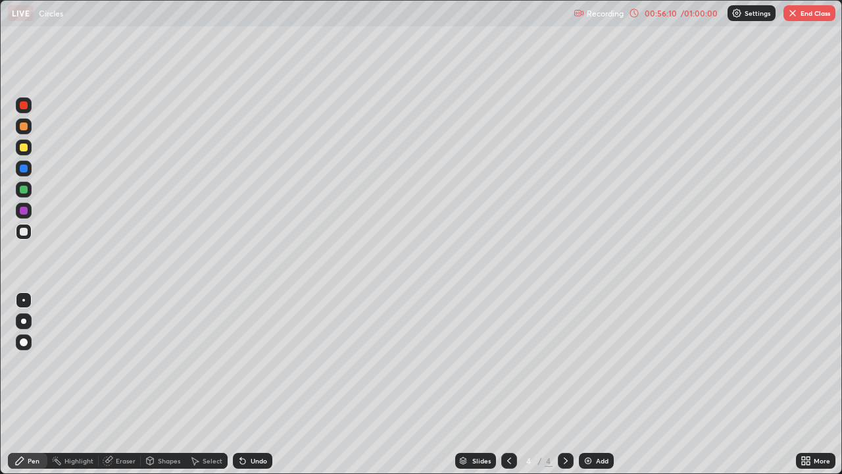
click at [245, 384] on icon at bounding box center [243, 460] width 11 height 11
click at [251, 384] on div "Undo" at bounding box center [252, 461] width 39 height 16
click at [253, 384] on div "Undo" at bounding box center [259, 460] width 16 height 7
click at [254, 384] on div "Undo" at bounding box center [252, 461] width 39 height 16
click at [258, 384] on div "Undo" at bounding box center [252, 461] width 39 height 16
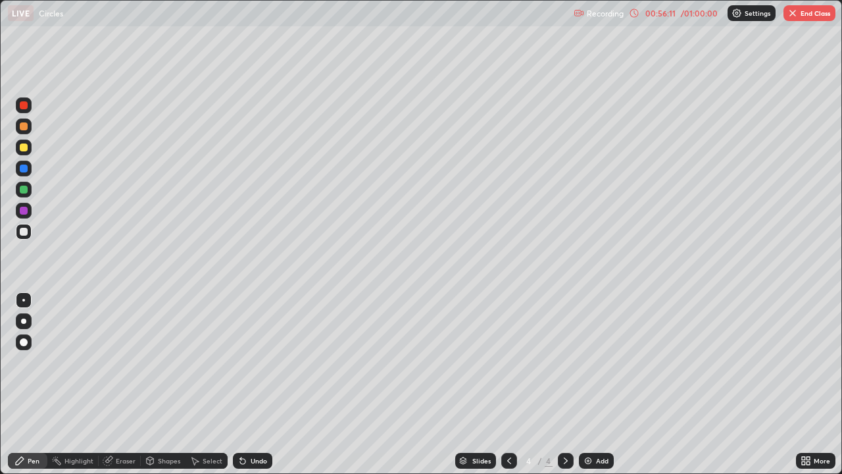
click at [264, 384] on div "Undo" at bounding box center [259, 460] width 16 height 7
click at [266, 384] on div "Undo" at bounding box center [252, 461] width 39 height 16
click at [269, 384] on div "Undo" at bounding box center [252, 461] width 39 height 16
click at [268, 384] on div "Undo" at bounding box center [252, 461] width 39 height 16
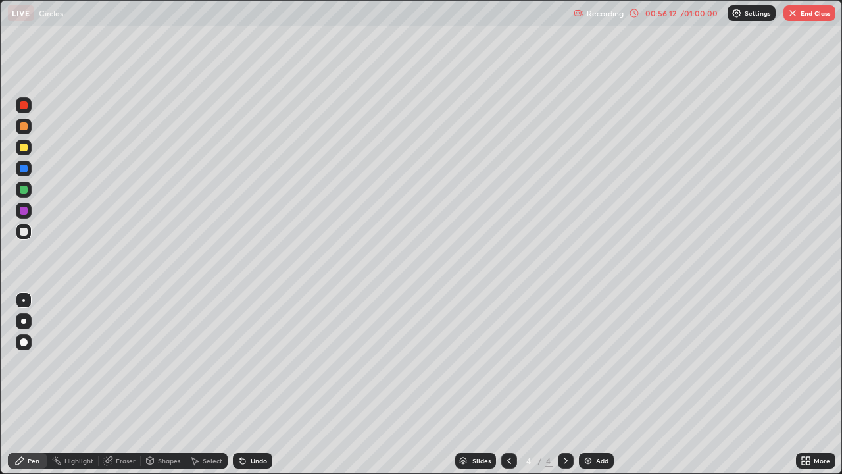
click at [268, 384] on div "Undo" at bounding box center [252, 461] width 39 height 16
click at [267, 384] on div "Undo" at bounding box center [252, 461] width 39 height 16
click at [809, 16] on button "End Class" at bounding box center [810, 13] width 52 height 16
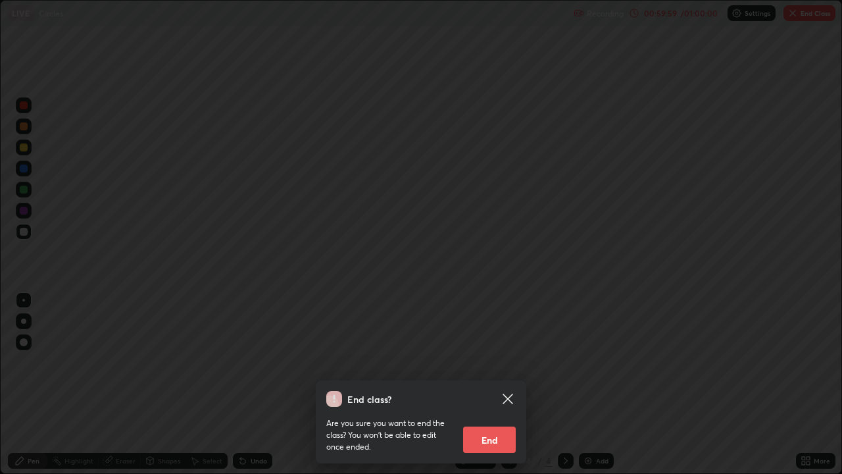
click at [494, 384] on button "End" at bounding box center [489, 439] width 53 height 26
